Goal: Task Accomplishment & Management: Use online tool/utility

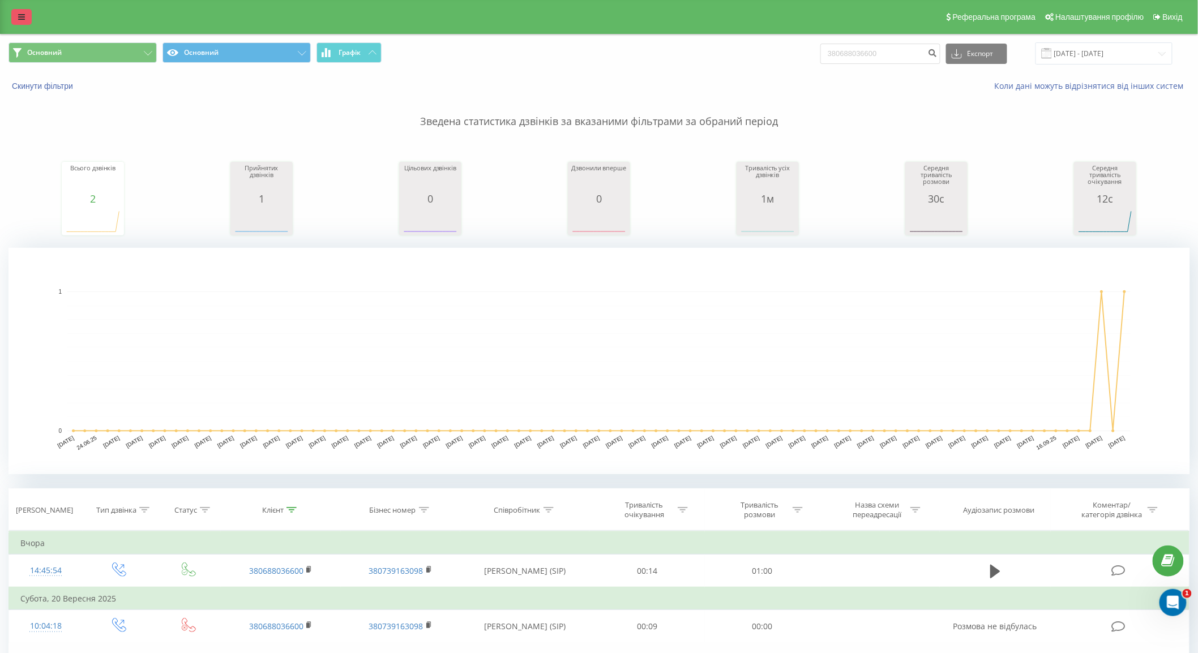
click at [25, 23] on link at bounding box center [21, 17] width 20 height 16
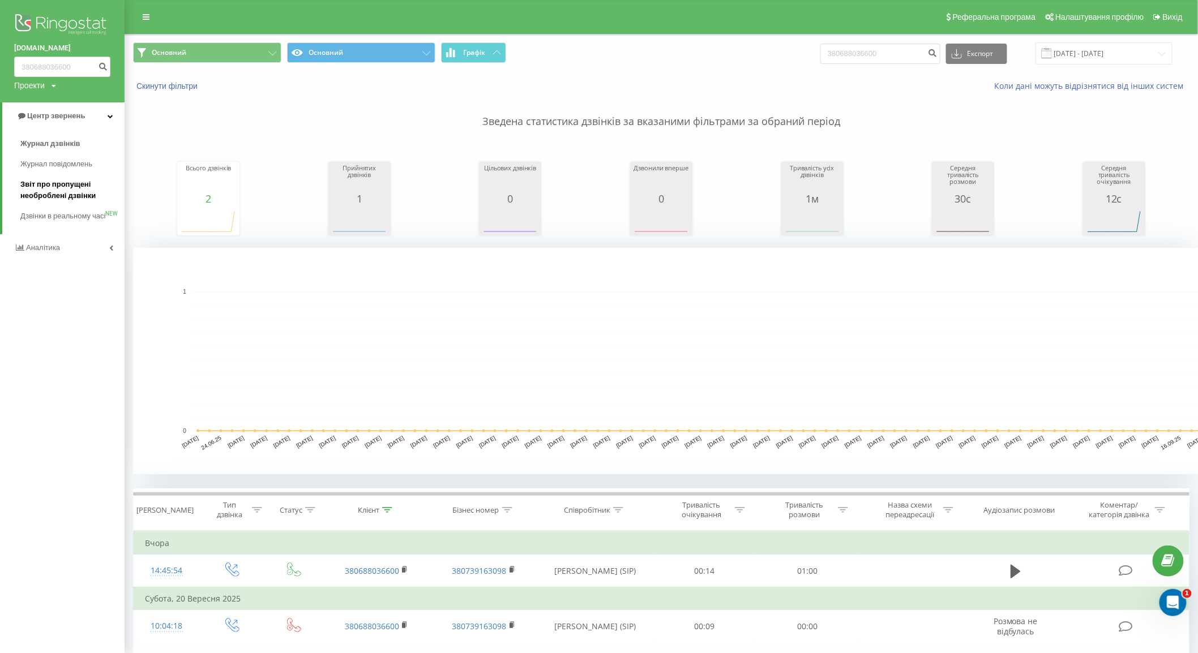
click at [76, 182] on span "Звіт про пропущені необроблені дзвінки" at bounding box center [69, 190] width 98 height 23
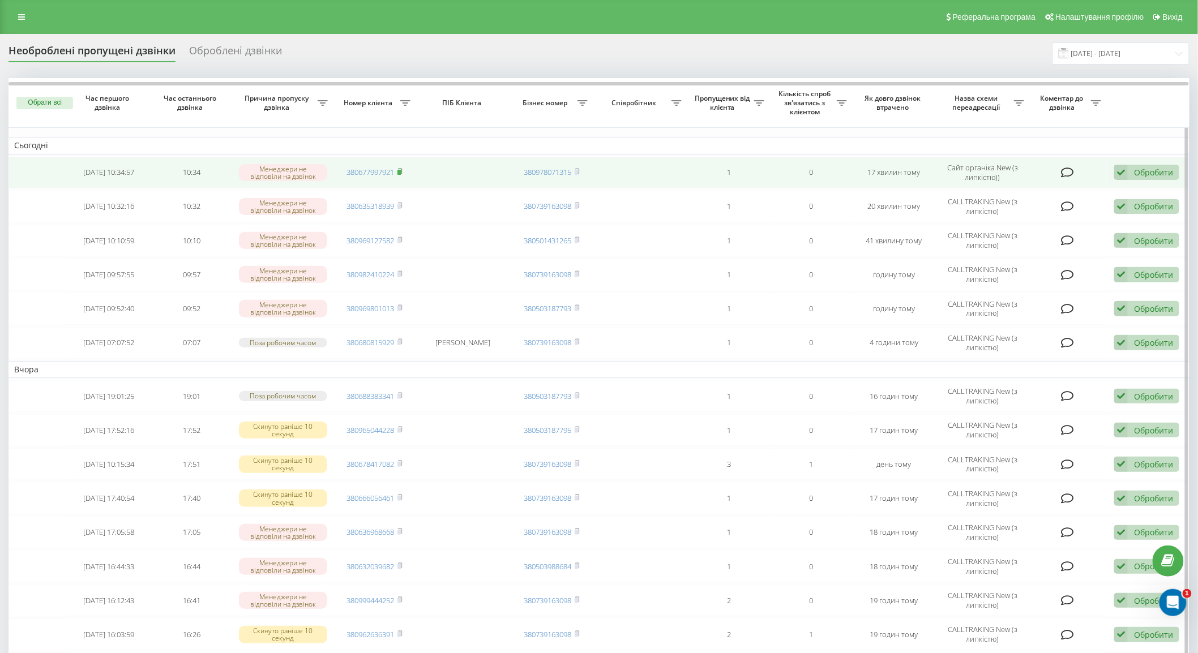
click at [401, 172] on rect at bounding box center [398, 172] width 3 height 5
click at [1123, 173] on icon at bounding box center [1121, 172] width 14 height 15
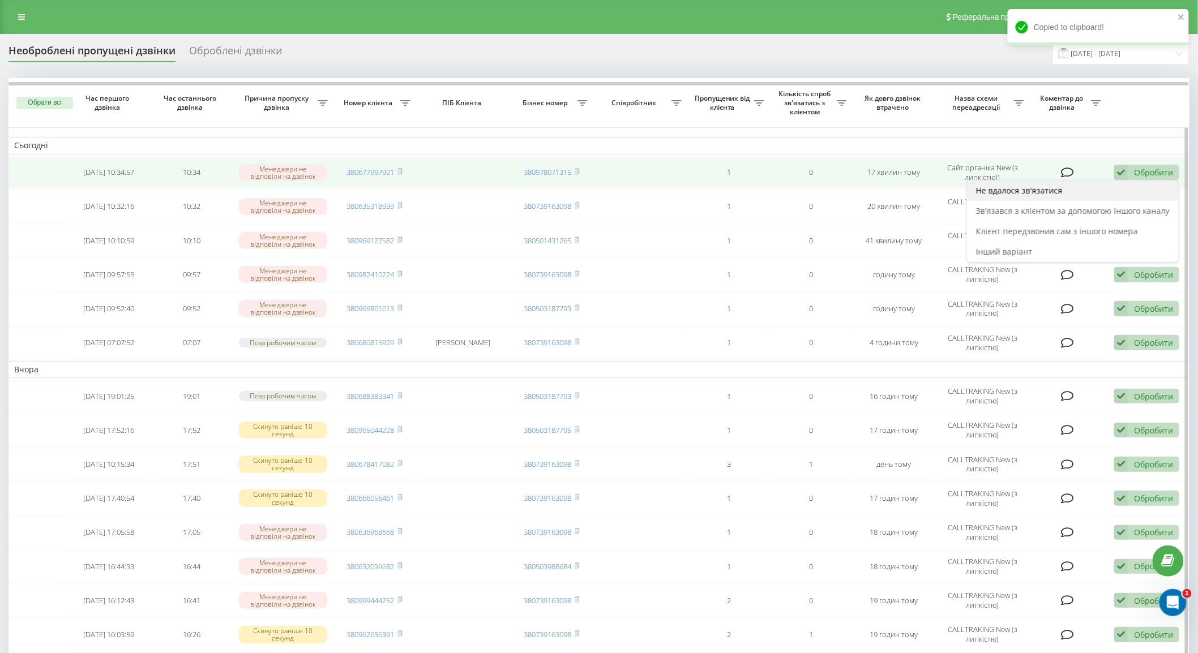
click at [1079, 191] on div "Не вдалося зв'язатися" at bounding box center [1073, 191] width 212 height 20
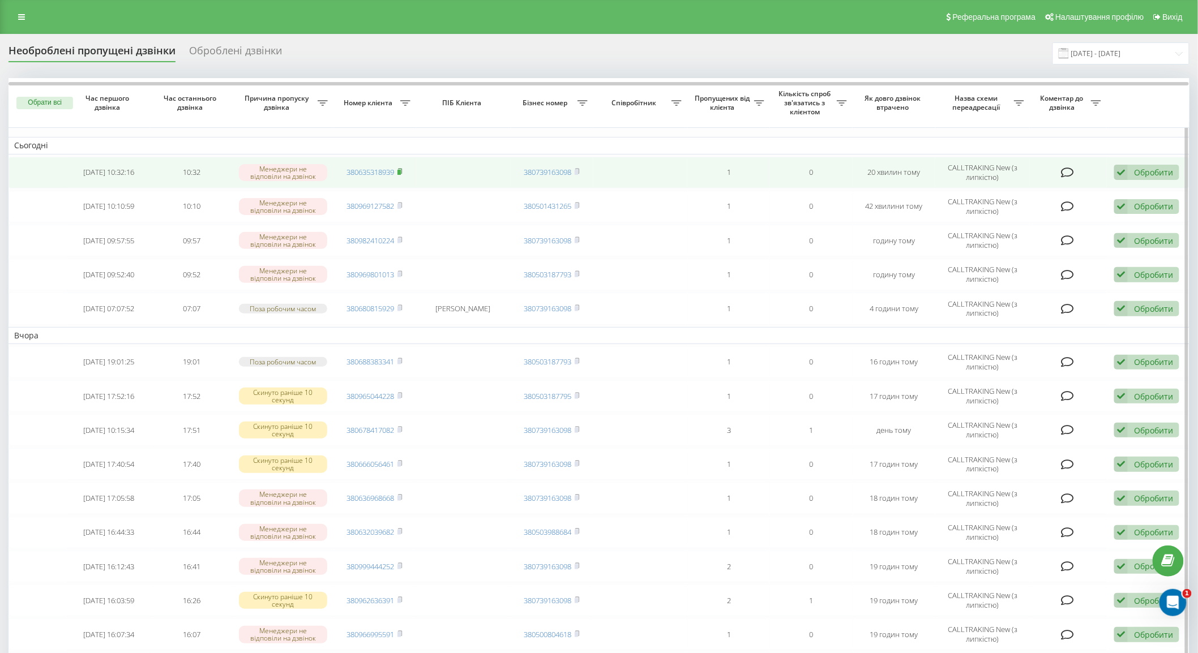
click at [401, 173] on rect at bounding box center [398, 172] width 3 height 5
click at [1137, 173] on div "Обробити" at bounding box center [1153, 172] width 39 height 11
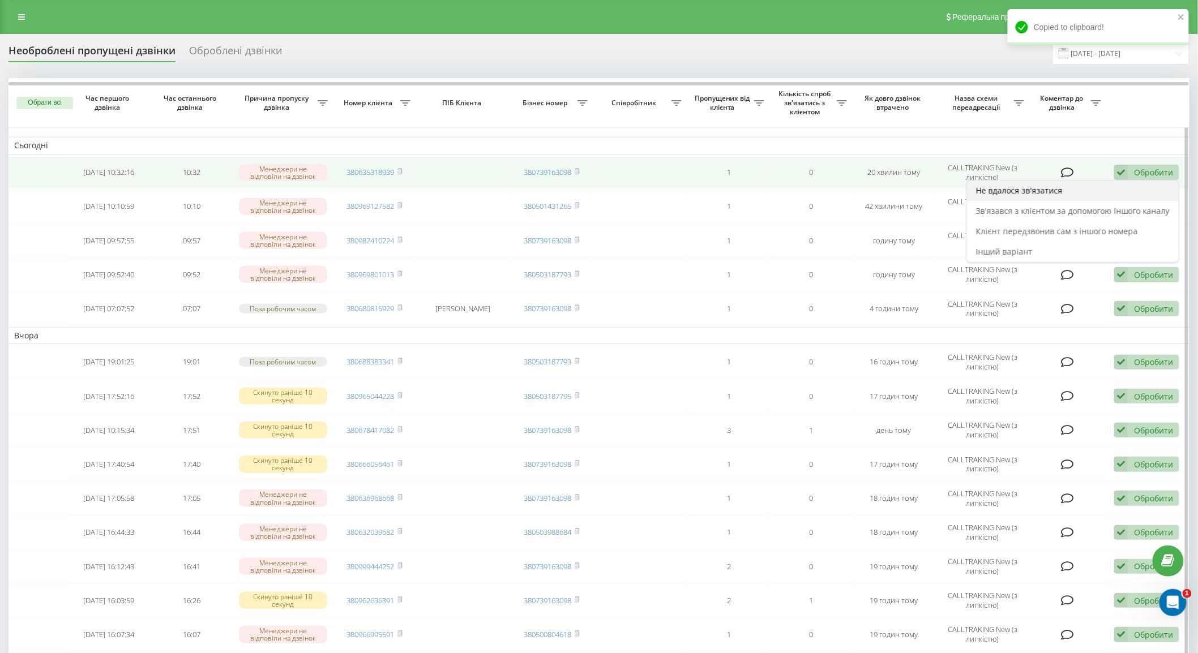
click at [1056, 187] on span "Не вдалося зв'язатися" at bounding box center [1019, 190] width 87 height 11
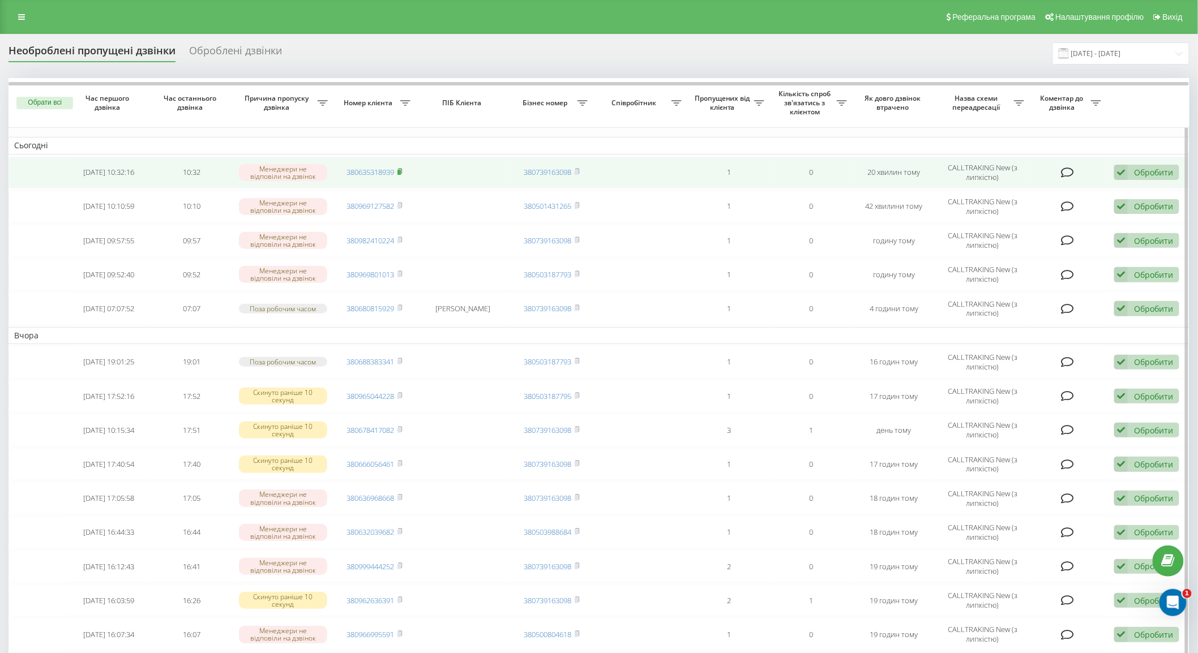
click at [400, 172] on rect at bounding box center [398, 172] width 3 height 5
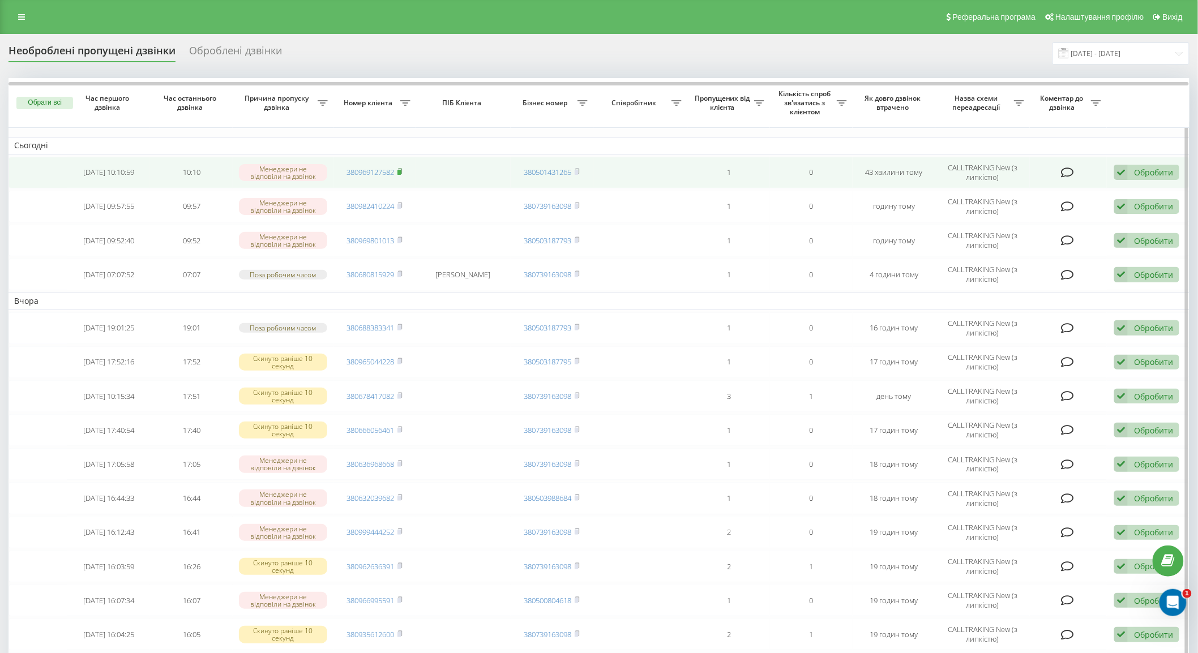
click at [401, 171] on rect at bounding box center [398, 172] width 3 height 5
click at [1129, 172] on div "Обробити Не вдалося зв'язатися Зв'язався з клієнтом за допомогою іншого каналу …" at bounding box center [1146, 172] width 65 height 15
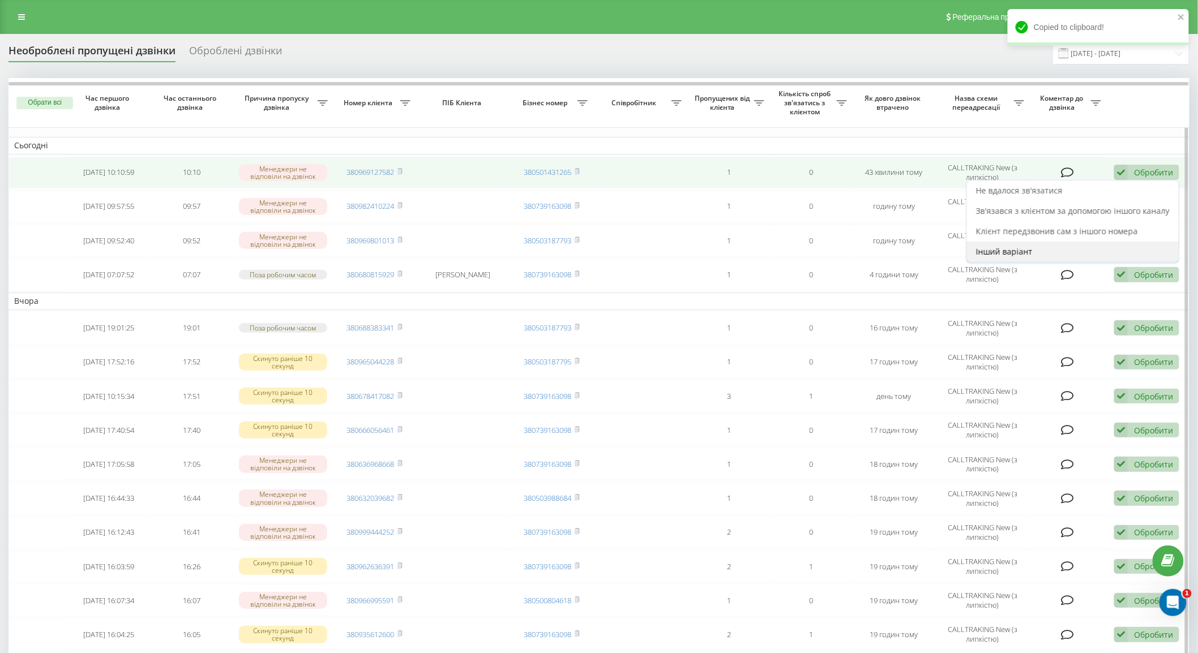
click at [1028, 255] on span "Інший варіант" at bounding box center [1004, 251] width 57 height 11
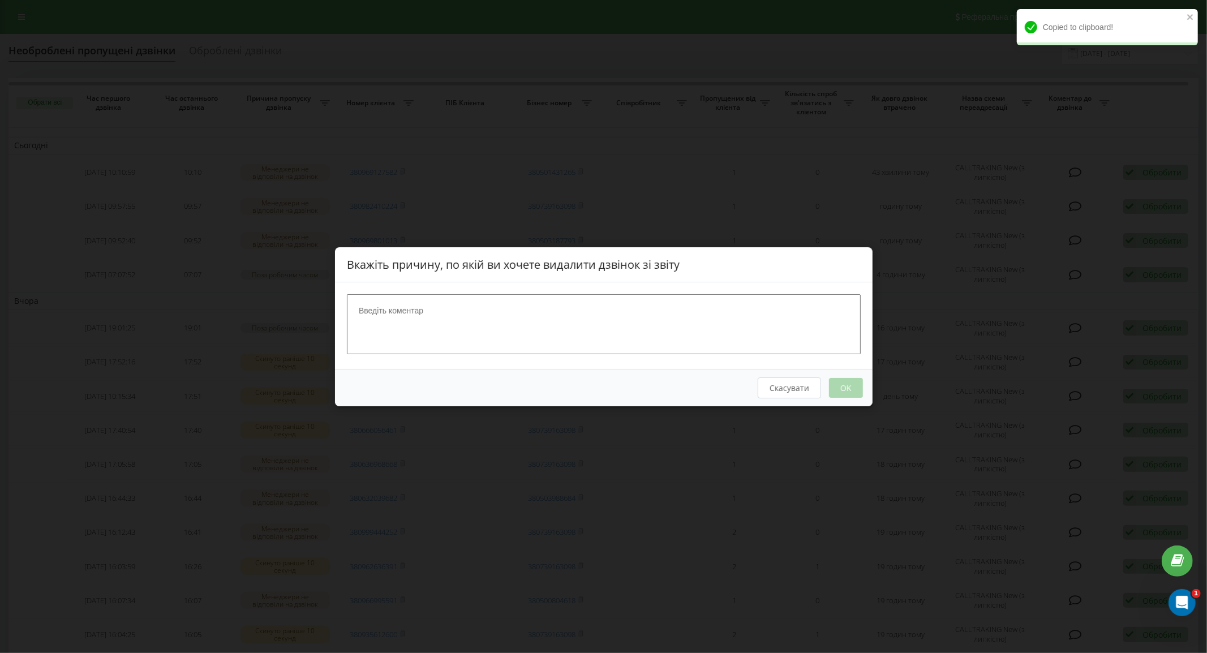
click at [685, 310] on textarea at bounding box center [604, 324] width 514 height 60
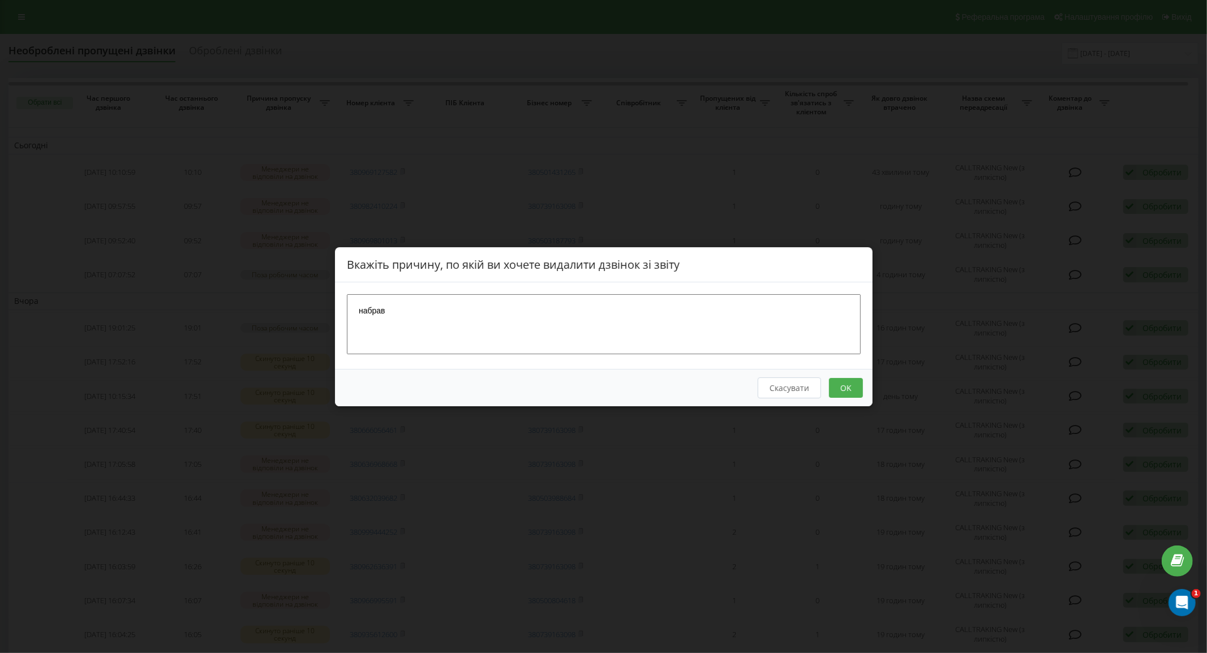
type textarea "набрав"
click at [839, 387] on button "OK" at bounding box center [846, 388] width 34 height 20
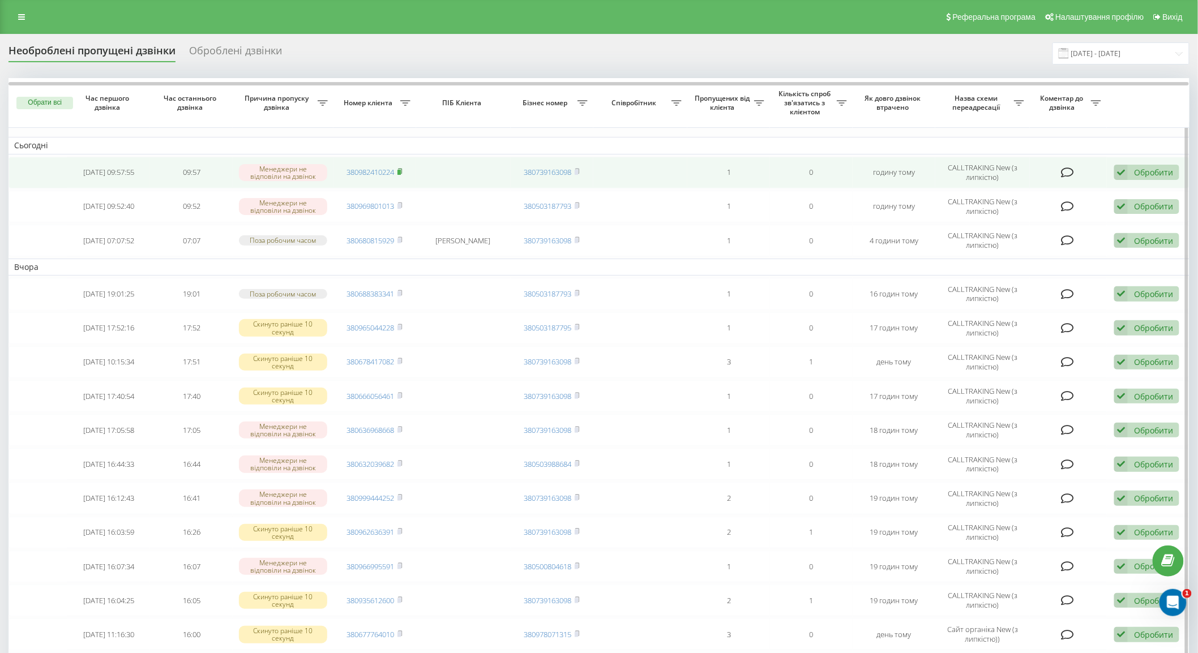
click at [398, 172] on icon at bounding box center [399, 171] width 5 height 7
drag, startPoint x: 1151, startPoint y: 173, endPoint x: 1116, endPoint y: 204, distance: 46.5
click at [1151, 173] on div "Обробити" at bounding box center [1153, 172] width 39 height 11
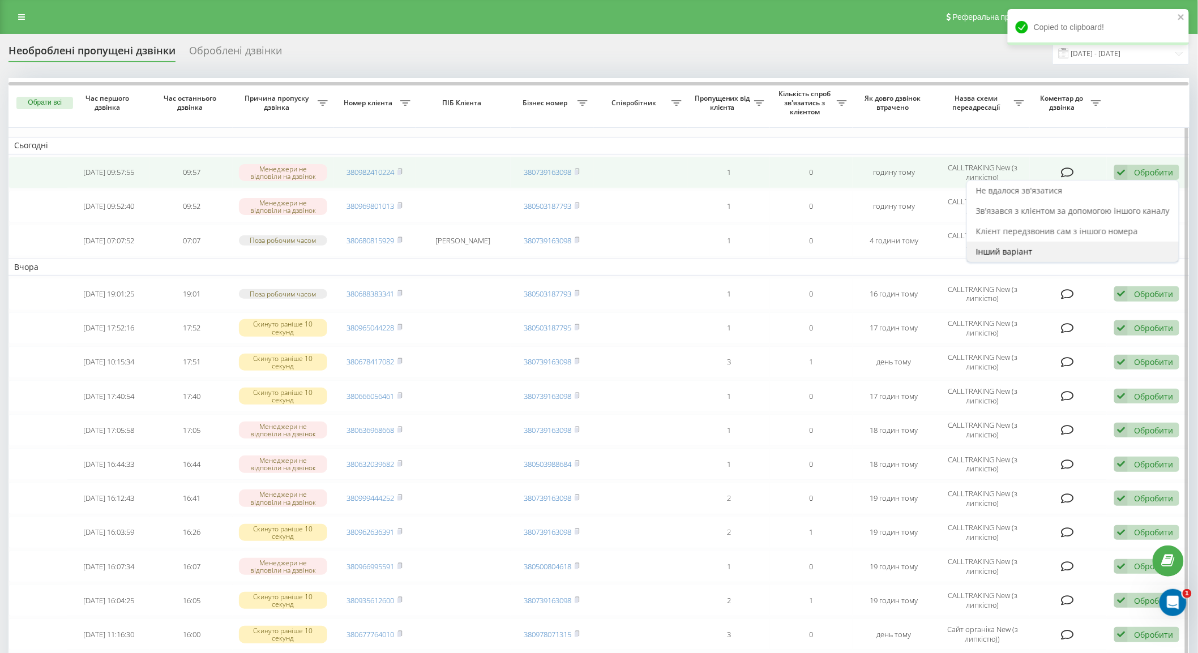
click at [1062, 258] on div "Інший варіант" at bounding box center [1073, 252] width 212 height 20
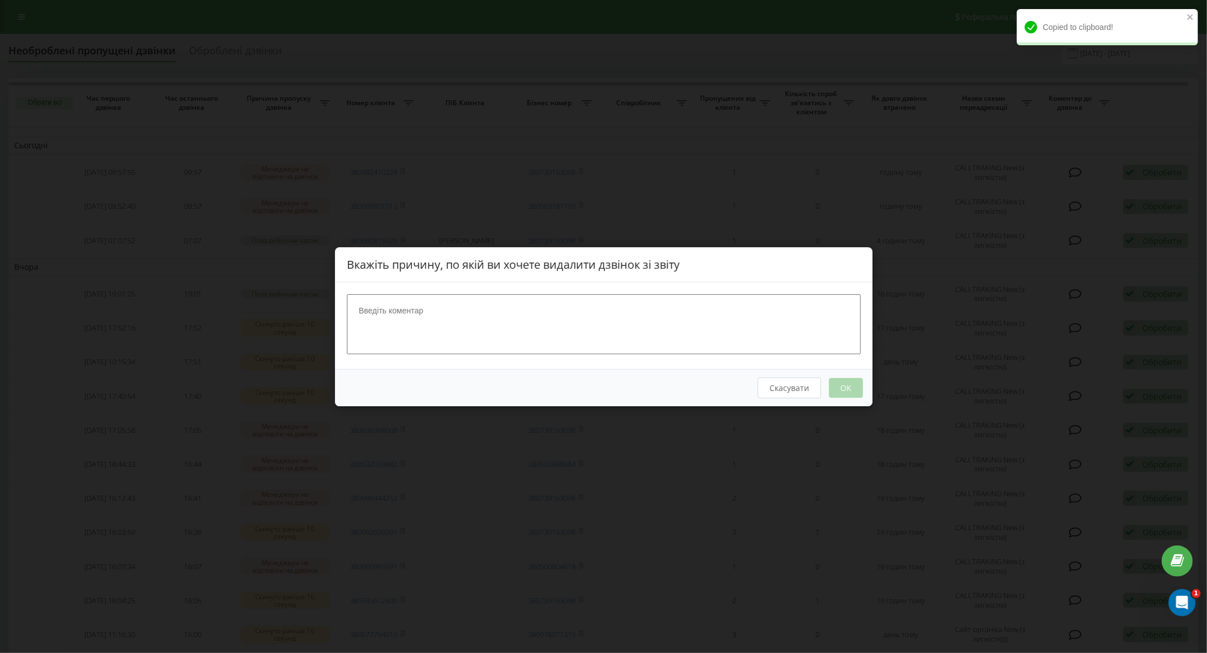
click at [571, 292] on div at bounding box center [604, 325] width 538 height 87
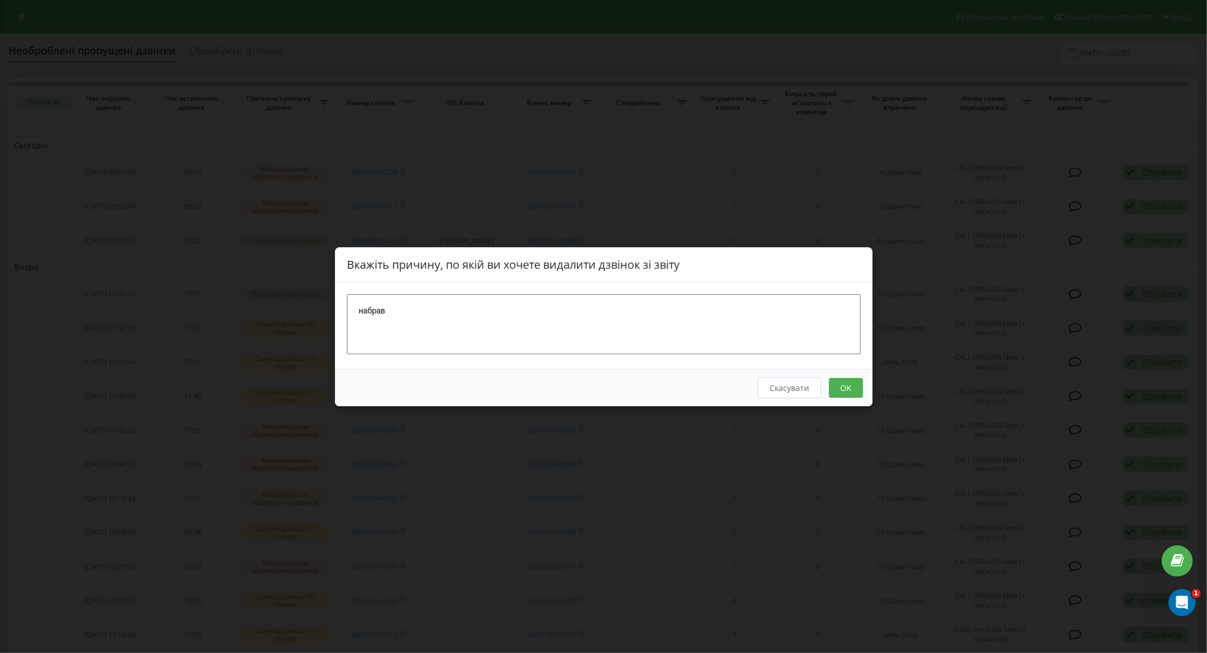
type textarea "набрав"
click at [833, 386] on button "OK" at bounding box center [846, 388] width 34 height 20
